Goal: Check status

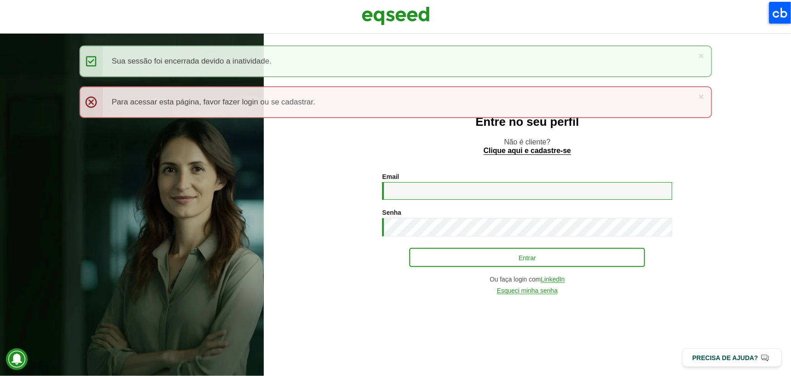
type input "**********"
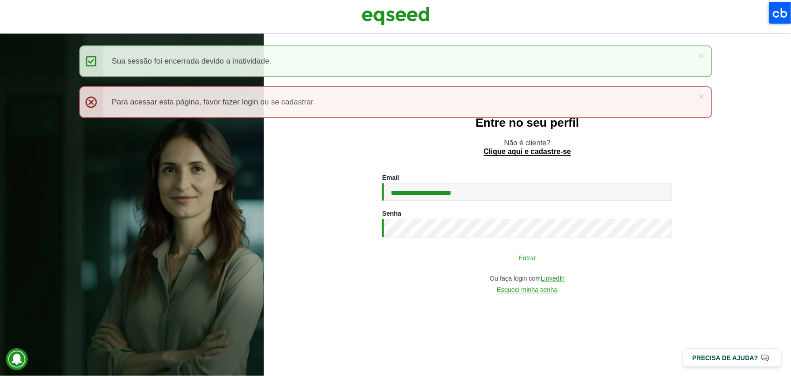
click at [457, 265] on button "Entrar" at bounding box center [528, 257] width 236 height 17
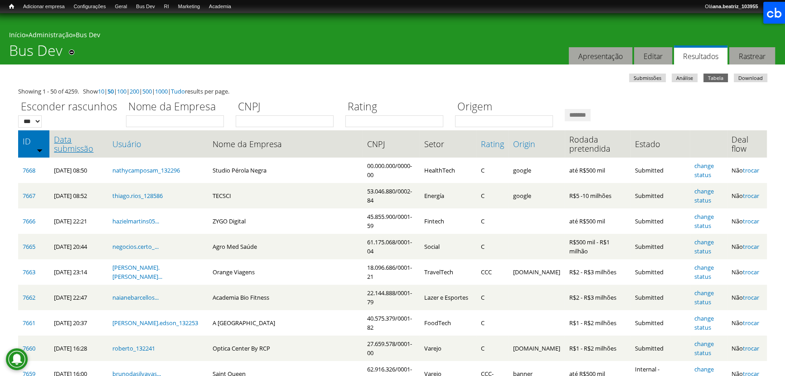
click at [59, 137] on link "Data submissão" at bounding box center [78, 144] width 49 height 18
